Goal: Find specific page/section: Find specific page/section

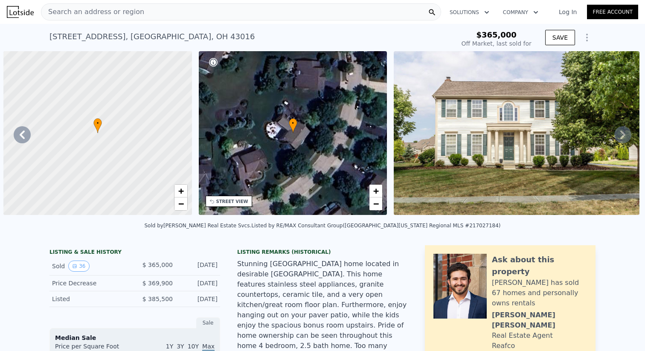
scroll to position [0, 198]
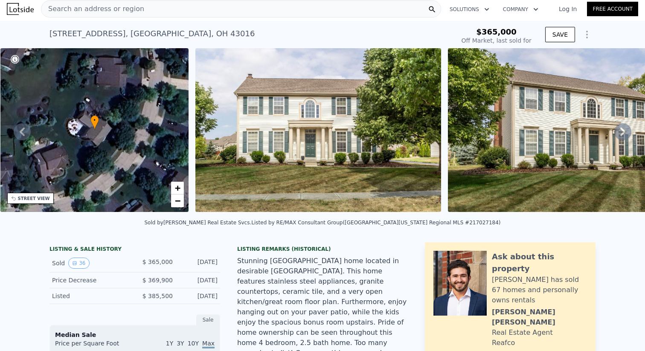
click at [173, 14] on div "Search an address or region" at bounding box center [241, 8] width 400 height 17
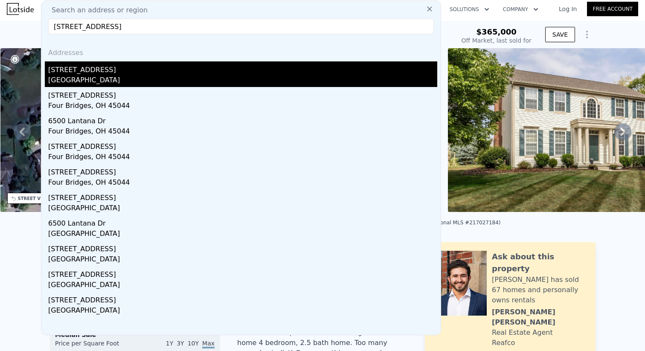
type input "650 lantana lane"
click at [116, 66] on div "[STREET_ADDRESS]" at bounding box center [242, 68] width 389 height 14
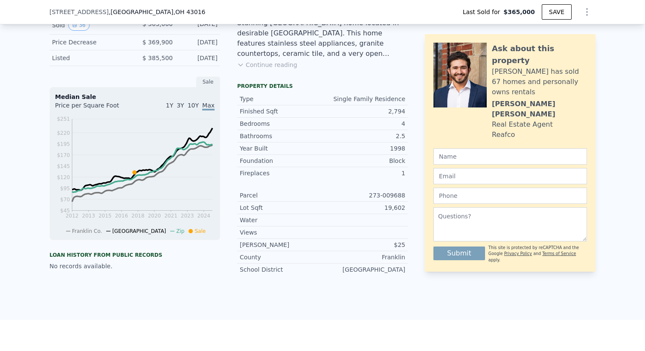
scroll to position [227, 0]
